Goal: Information Seeking & Learning: Learn about a topic

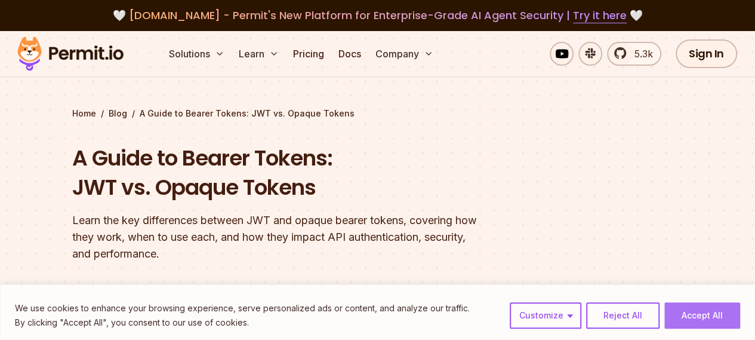
click at [696, 313] on button "Accept All" at bounding box center [703, 315] width 76 height 26
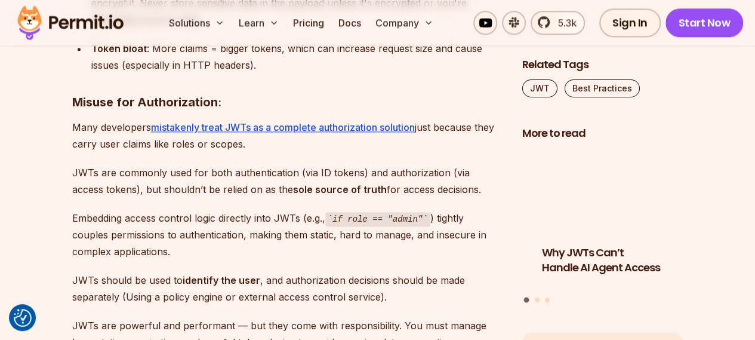
scroll to position [5374, 0]
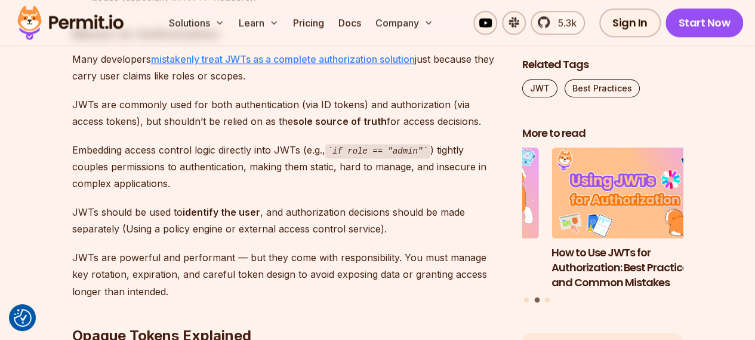
click at [404, 56] on link "mistakenly treat JWTs as a complete authorization solution" at bounding box center [283, 59] width 264 height 12
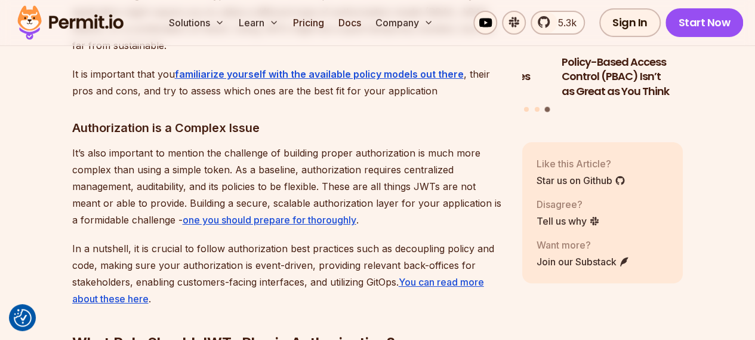
scroll to position [4359, 0]
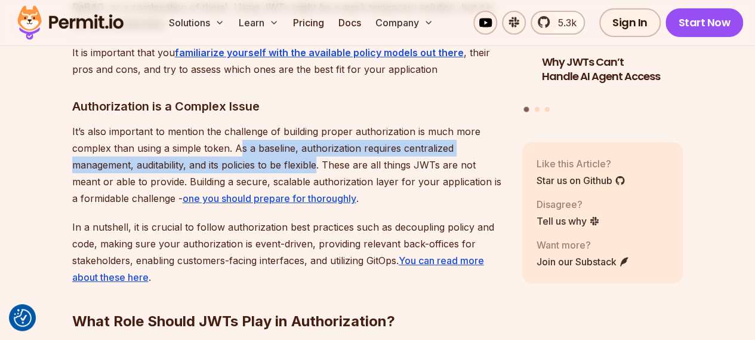
drag, startPoint x: 239, startPoint y: 134, endPoint x: 320, endPoint y: 147, distance: 81.8
click at [317, 146] on p "It’s also important to mention the challenge of building proper authorization i…" at bounding box center [287, 165] width 431 height 84
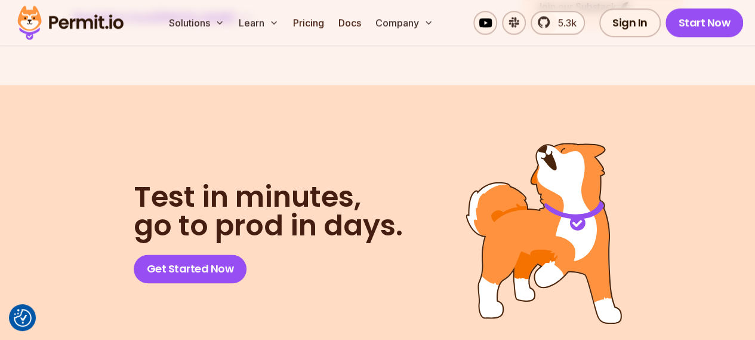
scroll to position [5135, 0]
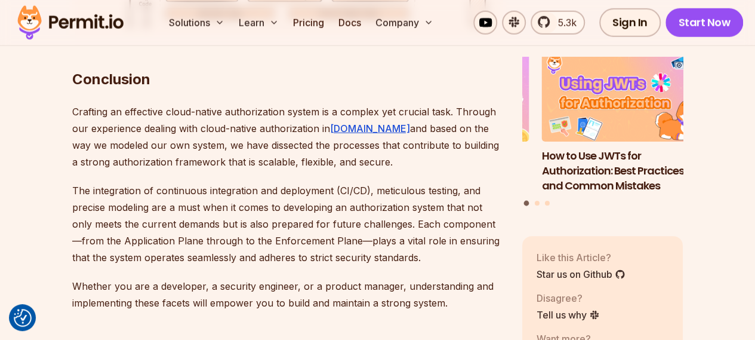
scroll to position [6270, 0]
